Goal: Information Seeking & Learning: Learn about a topic

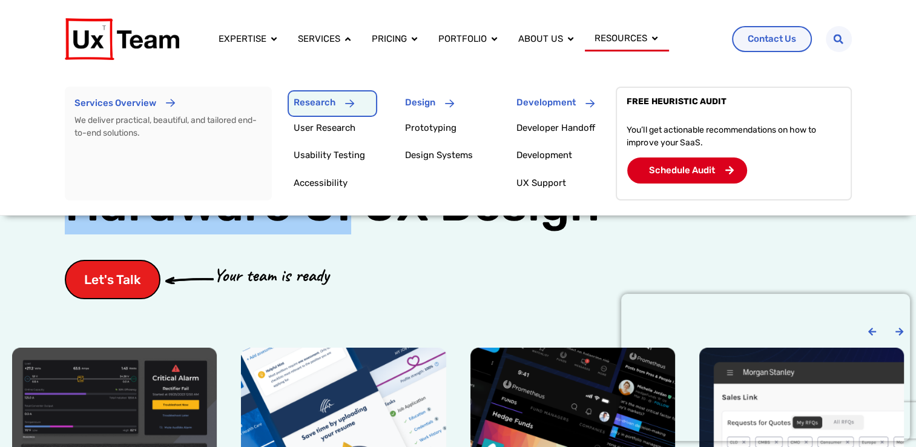
click at [331, 104] on p "Research" at bounding box center [315, 103] width 42 height 8
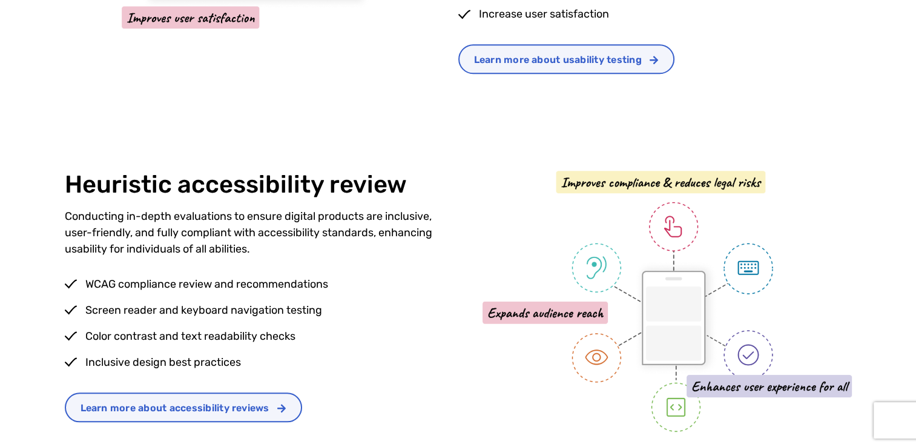
scroll to position [1031, 0]
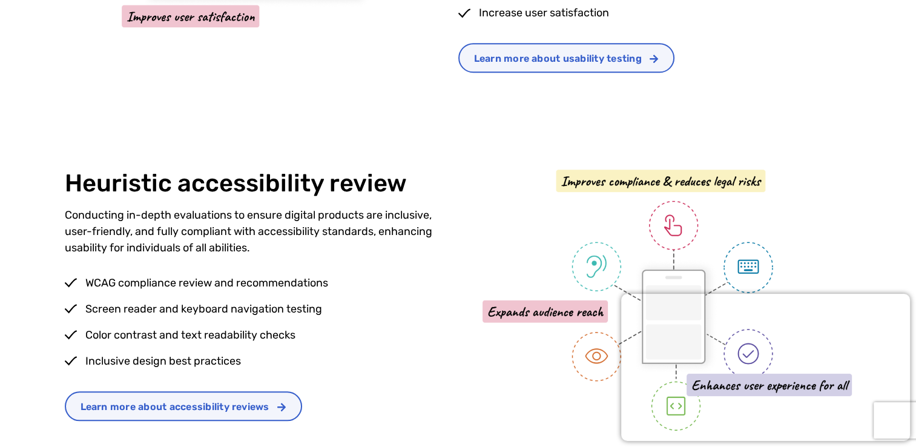
click at [227, 205] on div "Heuristic accessibility review Conducting in-depth evaluations to ensure digita…" at bounding box center [262, 300] width 394 height 261
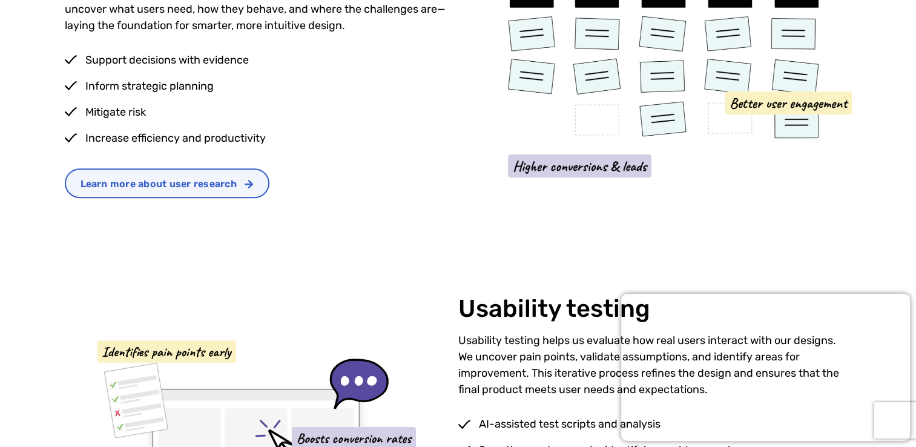
scroll to position [491, 0]
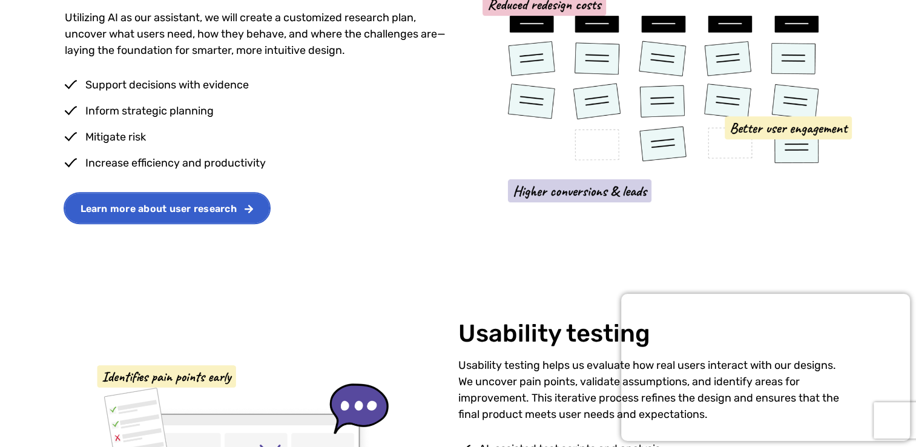
click at [191, 208] on span "Learn more about user research" at bounding box center [159, 209] width 156 height 10
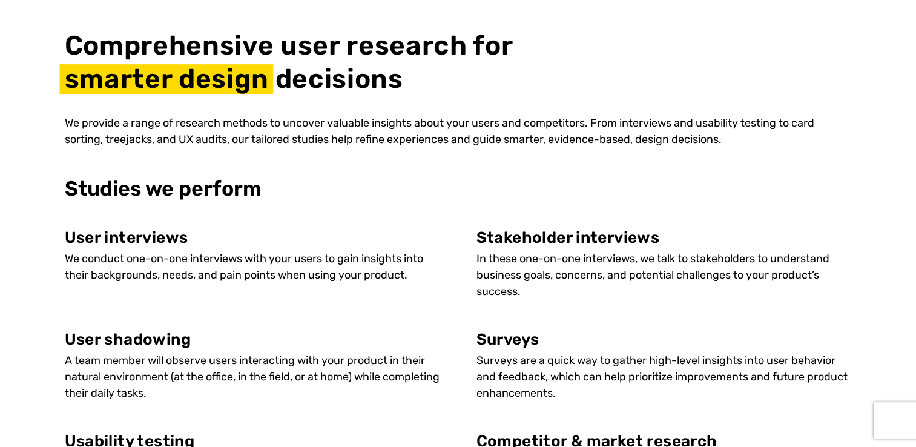
scroll to position [603, 0]
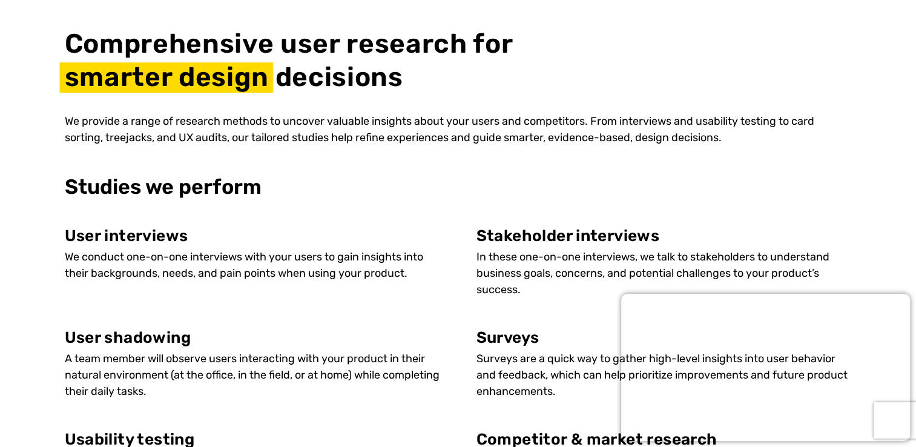
click at [403, 132] on p "We provide a range of research methods to uncover valuable insights about your …" at bounding box center [458, 129] width 787 height 33
click at [430, 197] on h3 "Studies we perform" at bounding box center [458, 187] width 787 height 21
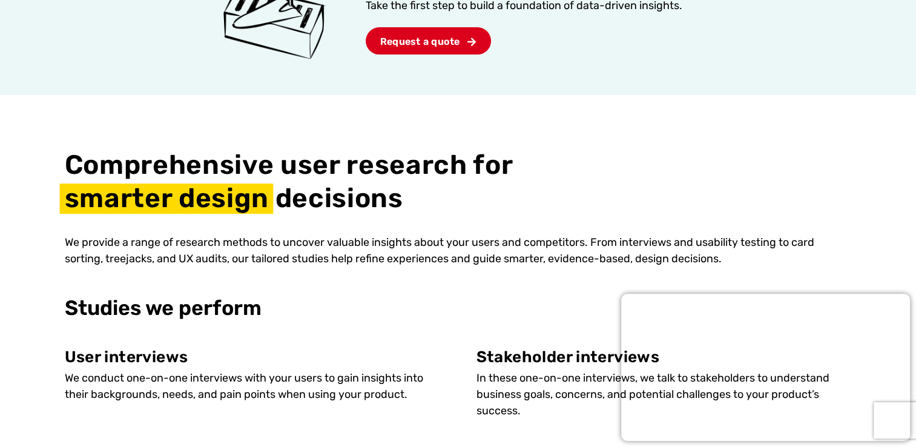
click at [464, 220] on div "Comprehensive user research for smarter design decisions" at bounding box center [301, 184] width 472 height 81
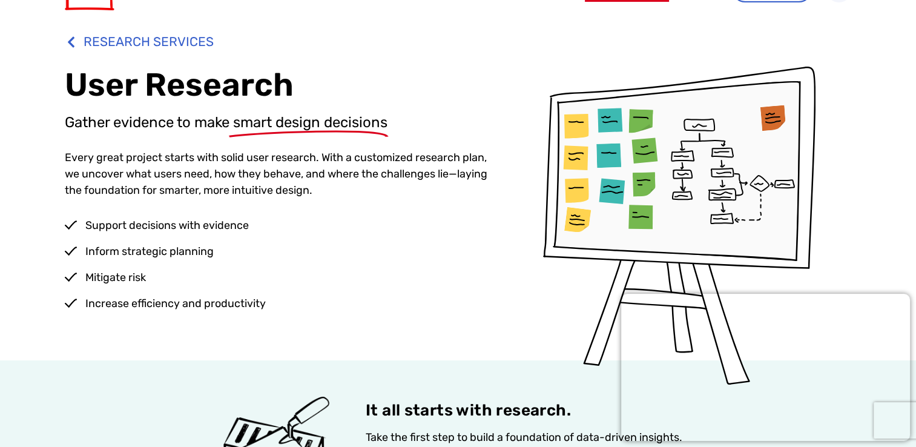
scroll to position [0, 0]
